Goal: Task Accomplishment & Management: Manage account settings

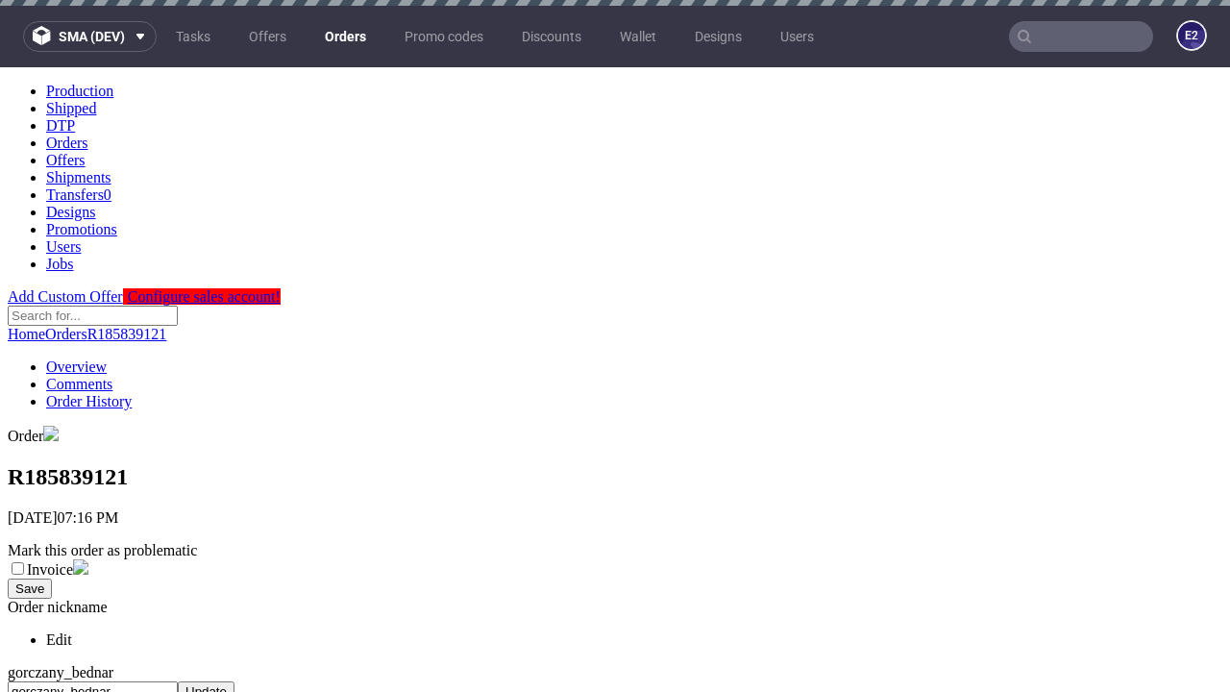
scroll to position [794, 0]
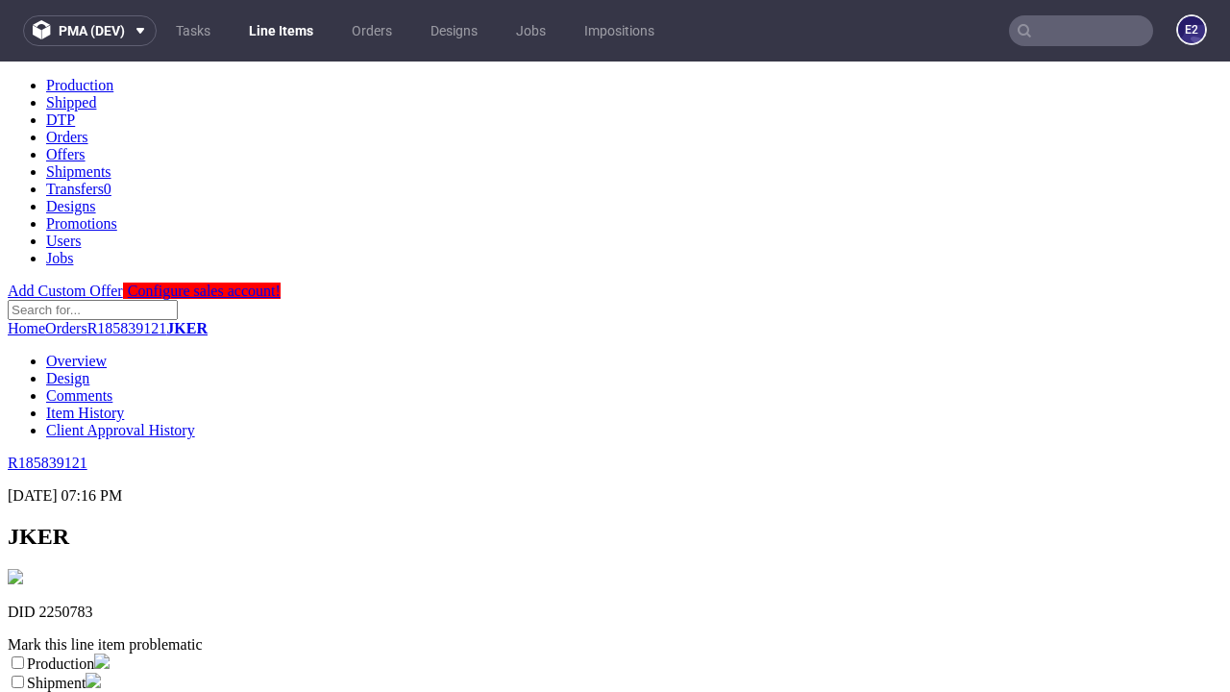
scroll to position [338, 0]
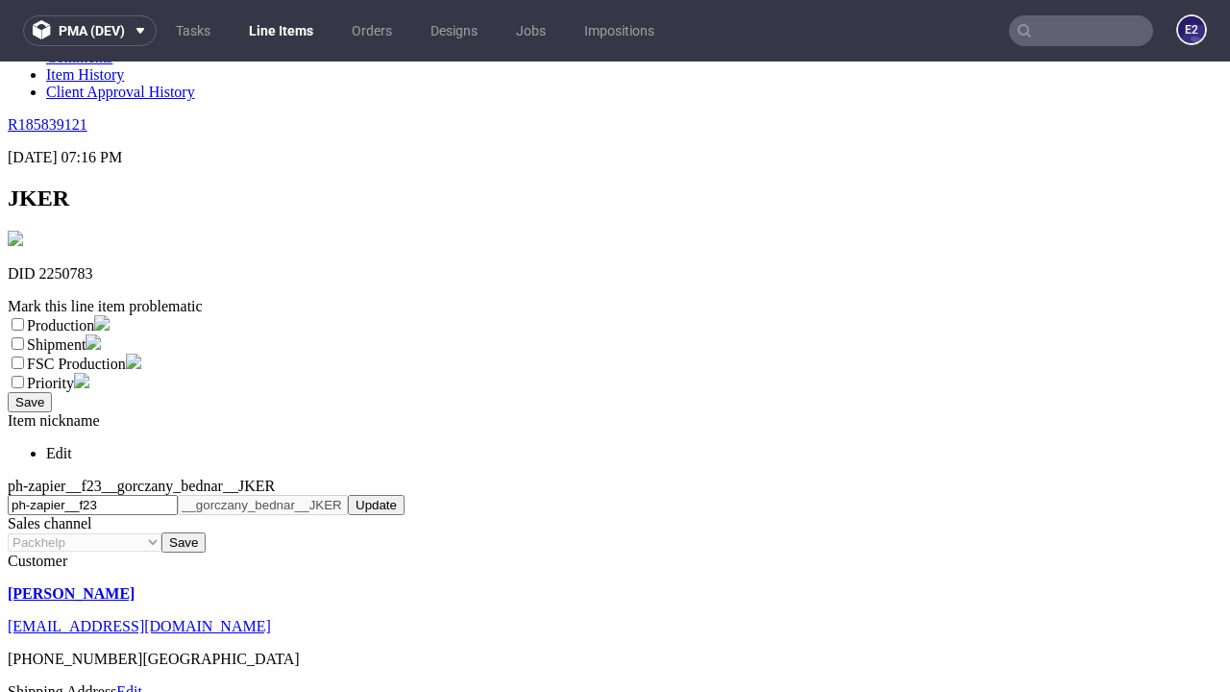
select select "dtp_ca_needed"
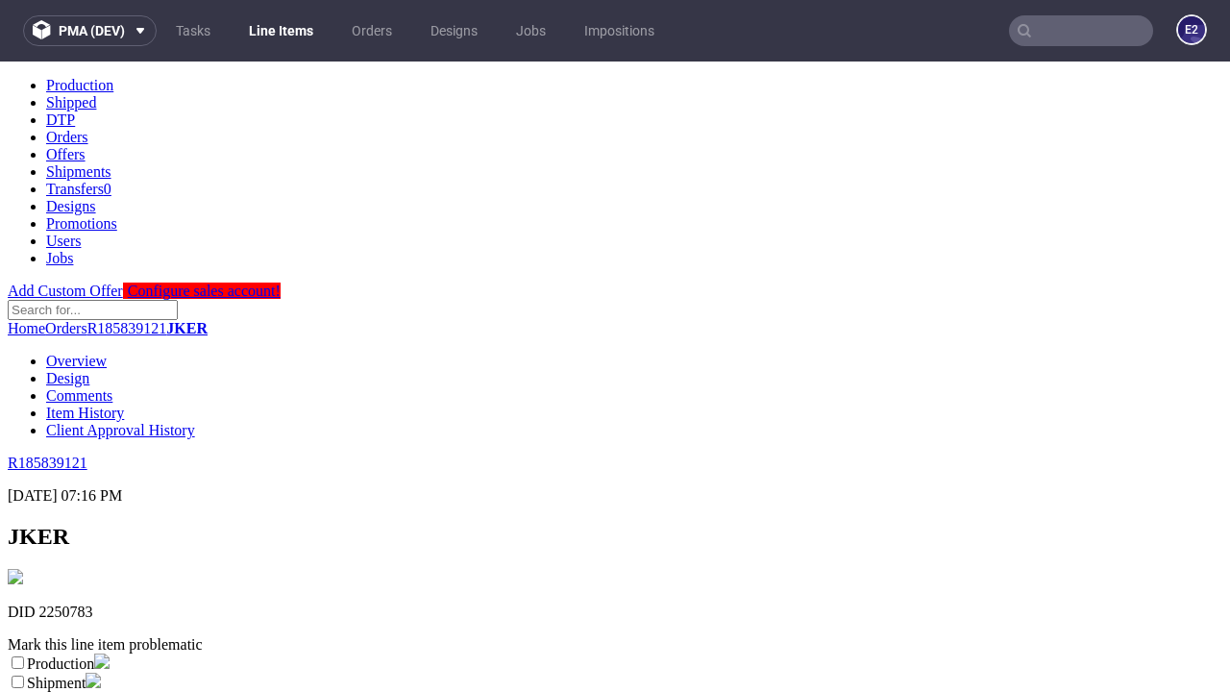
scroll to position [0, 0]
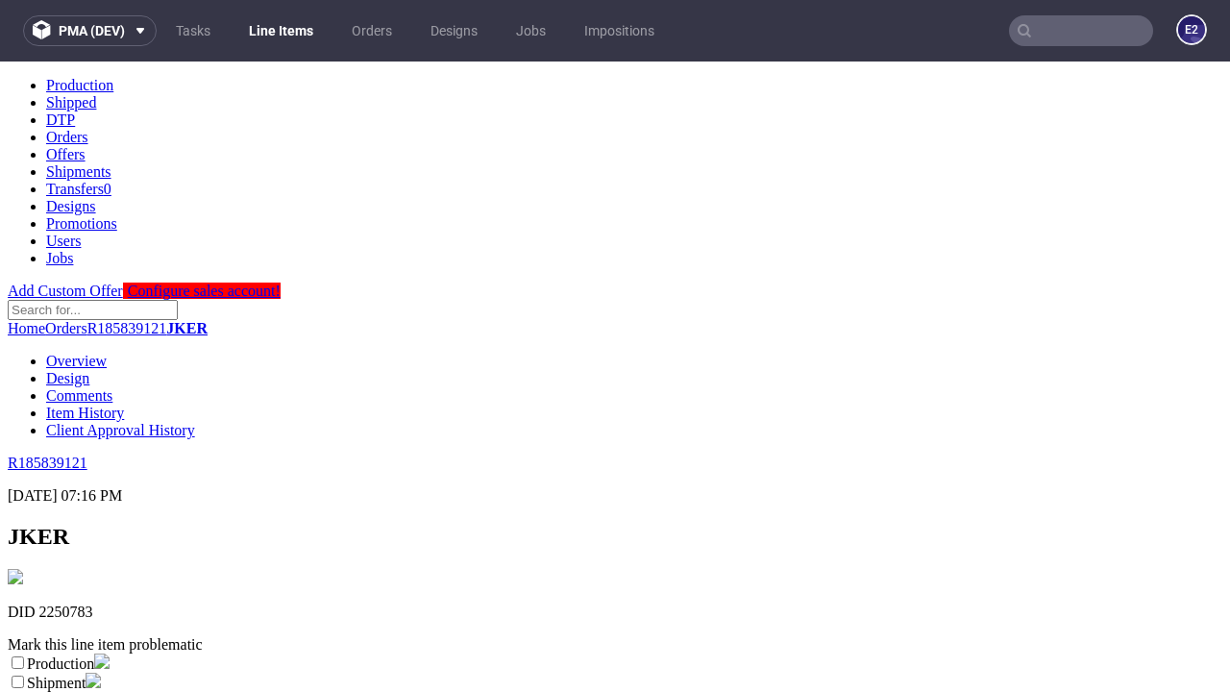
checkbox input "true"
